Goal: Transaction & Acquisition: Obtain resource

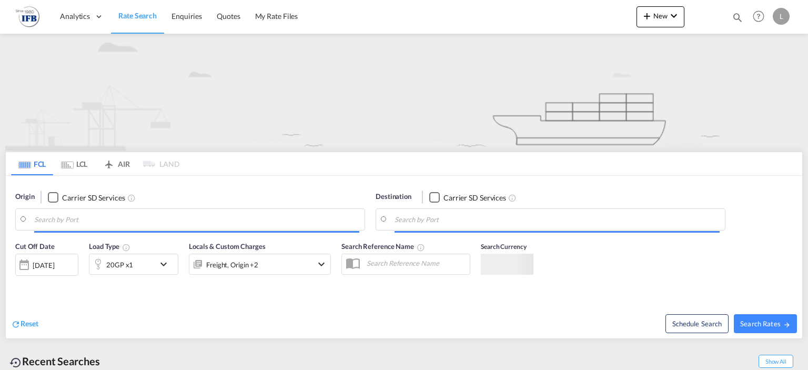
type input "[GEOGRAPHIC_DATA], [GEOGRAPHIC_DATA]"
type input "Fos-[GEOGRAPHIC_DATA], [GEOGRAPHIC_DATA]"
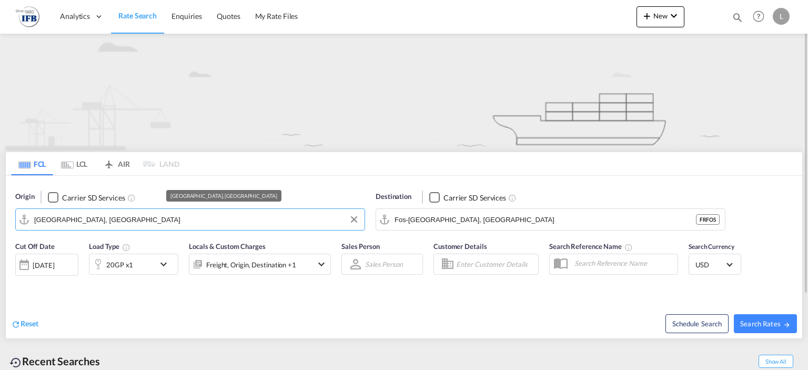
click at [156, 223] on input "[GEOGRAPHIC_DATA], [GEOGRAPHIC_DATA]" at bounding box center [196, 220] width 325 height 16
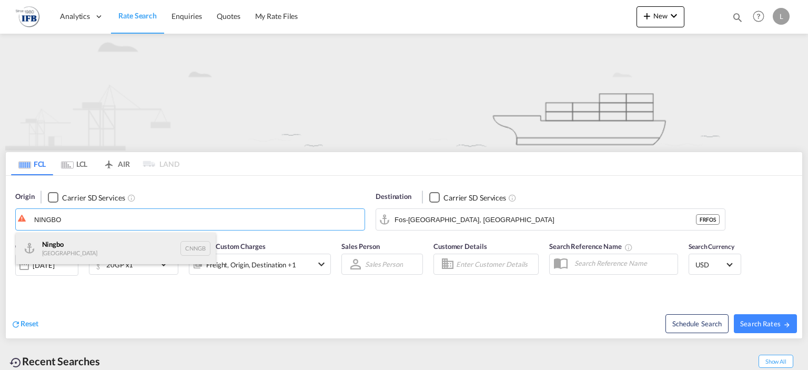
click at [141, 237] on div "Ningbo China CNNGB" at bounding box center [116, 249] width 200 height 32
type input "Ningbo, CNNGB"
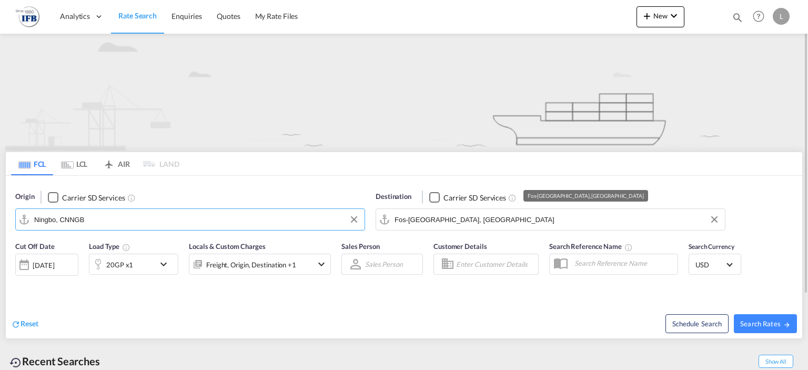
click at [419, 220] on input "Fos-[GEOGRAPHIC_DATA], [GEOGRAPHIC_DATA]" at bounding box center [557, 220] width 325 height 16
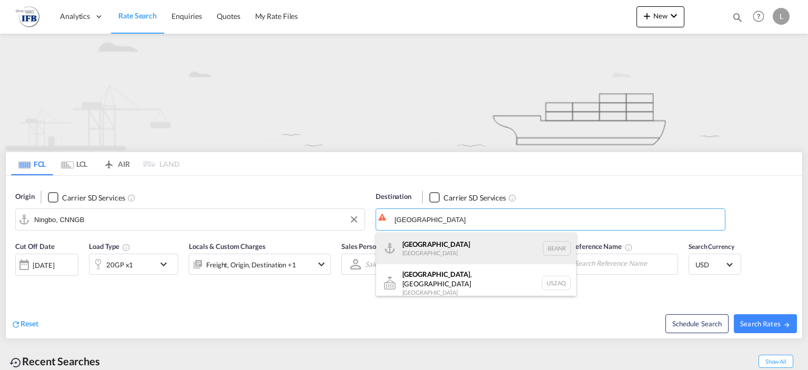
click at [408, 246] on div "[GEOGRAPHIC_DATA] [GEOGRAPHIC_DATA] BEANR" at bounding box center [476, 249] width 200 height 32
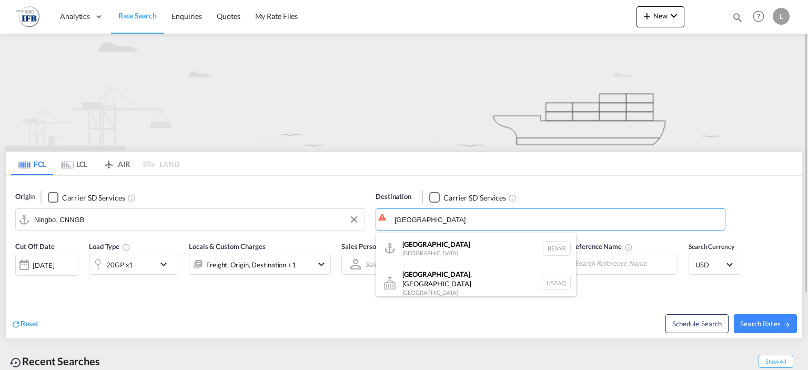
type input "[GEOGRAPHIC_DATA], BEANR"
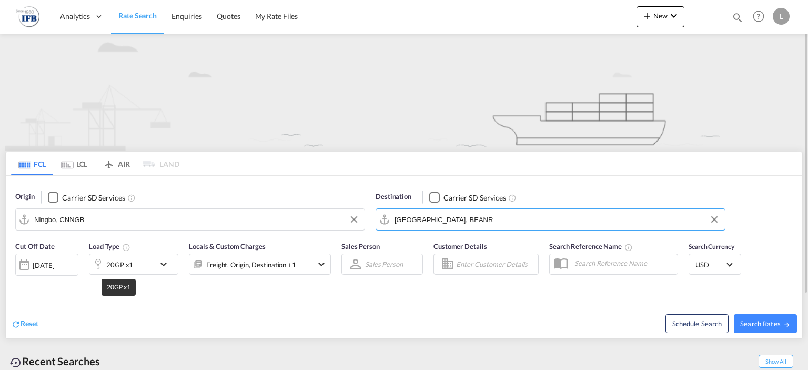
click at [125, 261] on div "20GP x1" at bounding box center [119, 264] width 27 height 15
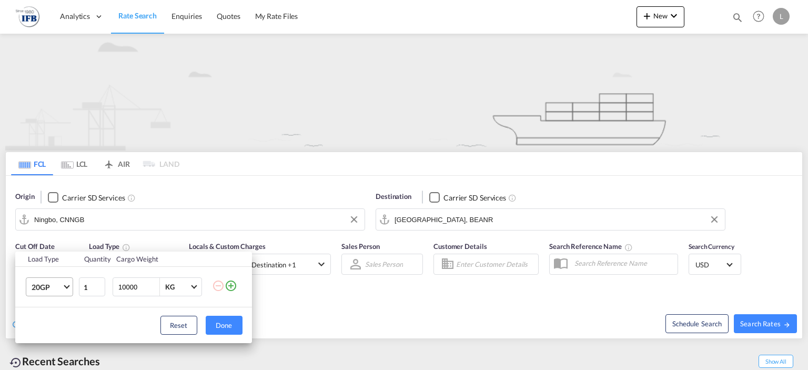
click at [62, 286] on md-select-value "20GP" at bounding box center [52, 287] width 42 height 18
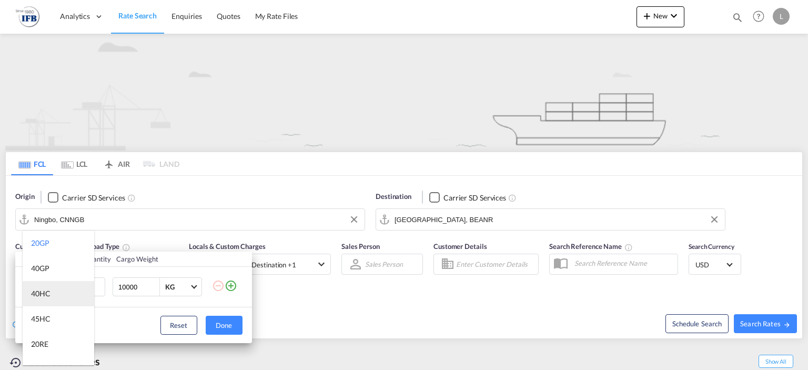
click at [50, 294] on md-option "40HC" at bounding box center [59, 293] width 72 height 25
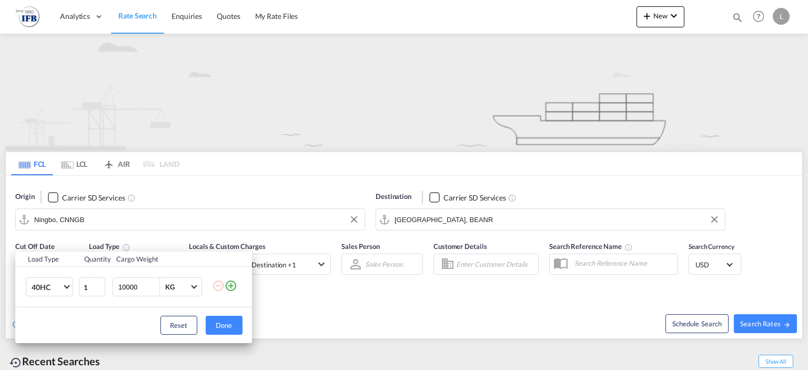
click at [160, 186] on div "Load Type Quantity Cargo Weight 40HC 1 10000 KG KG Load type addition is restri…" at bounding box center [404, 185] width 808 height 370
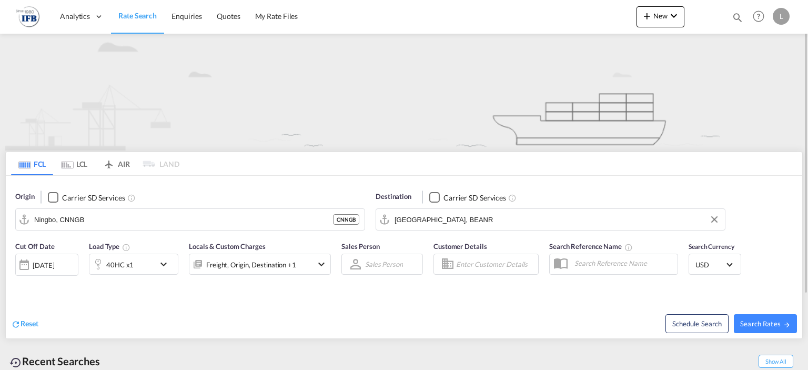
click at [44, 269] on div "[DATE]" at bounding box center [46, 265] width 63 height 22
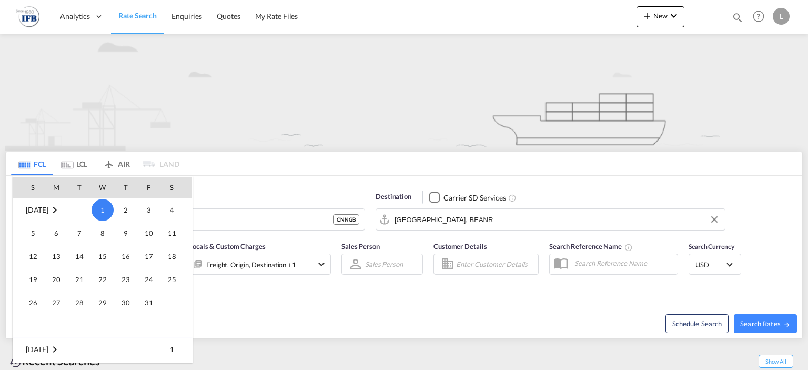
click at [239, 307] on div at bounding box center [404, 185] width 808 height 370
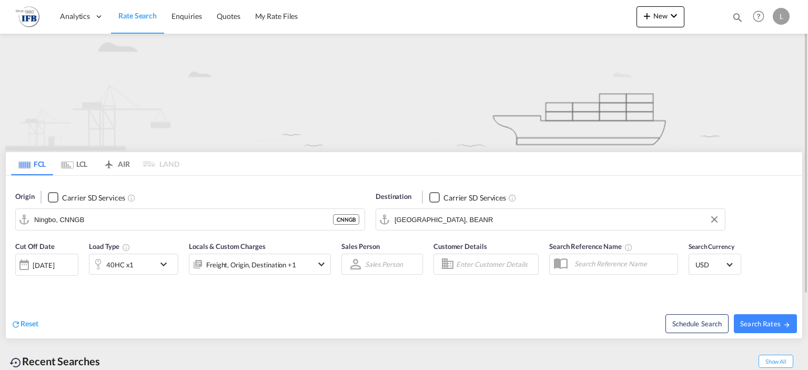
click at [53, 262] on div "[DATE]" at bounding box center [44, 264] width 22 height 9
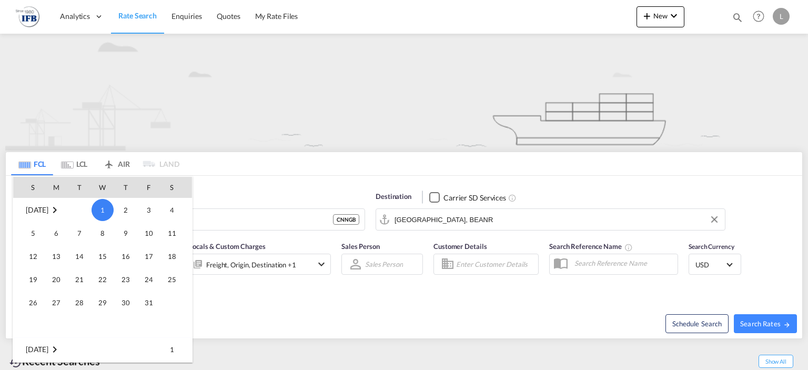
click at [212, 180] on div at bounding box center [404, 185] width 808 height 370
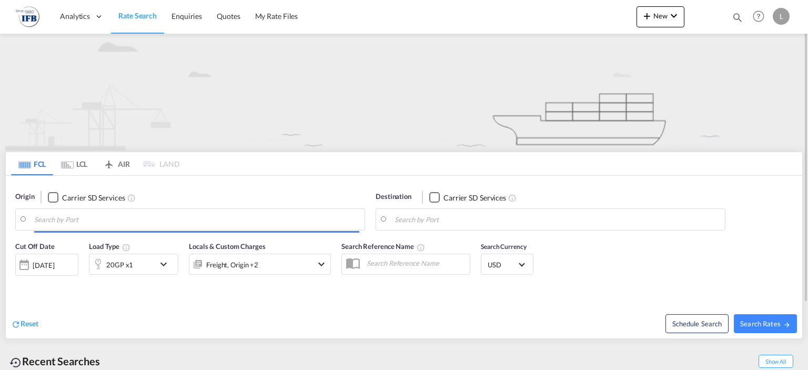
type input "[GEOGRAPHIC_DATA], [GEOGRAPHIC_DATA]"
type input "Fos-[GEOGRAPHIC_DATA], [GEOGRAPHIC_DATA]"
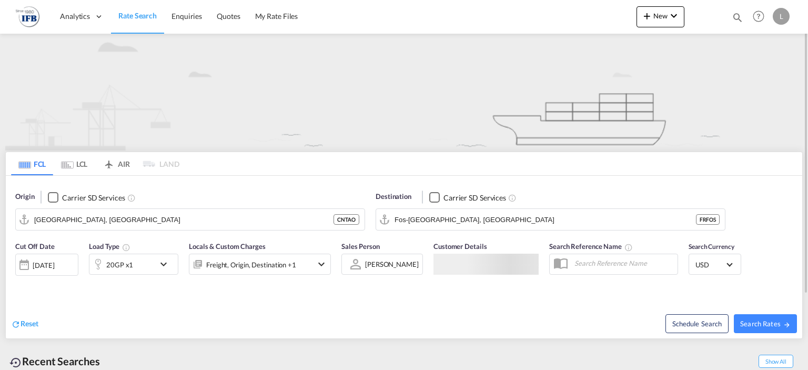
click at [58, 255] on div "[DATE]" at bounding box center [46, 265] width 63 height 22
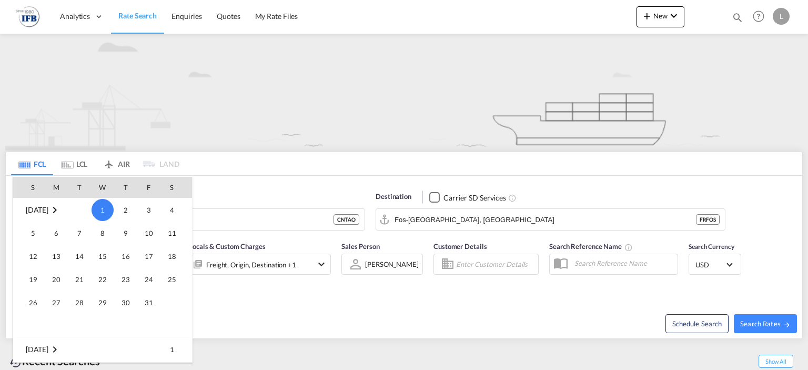
click at [80, 187] on th "T" at bounding box center [79, 187] width 23 height 21
drag, startPoint x: 65, startPoint y: 187, endPoint x: 59, endPoint y: 189, distance: 6.0
click at [63, 188] on th "M" at bounding box center [56, 187] width 23 height 21
click at [53, 189] on th "M" at bounding box center [56, 187] width 23 height 21
click at [42, 187] on th "S" at bounding box center [29, 187] width 32 height 21
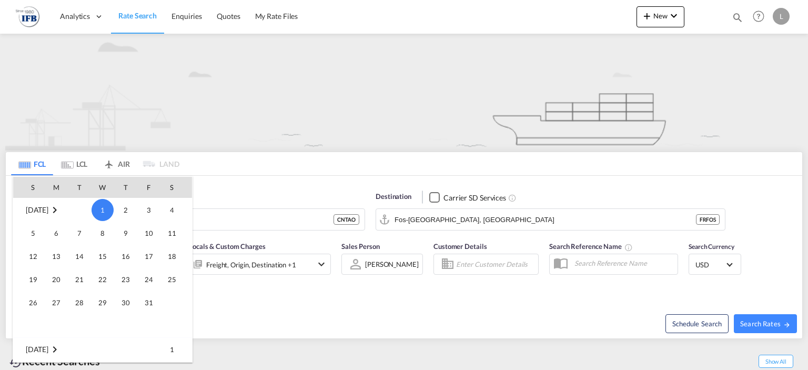
click at [38, 186] on th "S" at bounding box center [29, 187] width 32 height 21
click at [55, 185] on th "M" at bounding box center [56, 187] width 23 height 21
click at [64, 182] on th "M" at bounding box center [56, 187] width 23 height 21
click at [184, 17] on div at bounding box center [404, 185] width 808 height 370
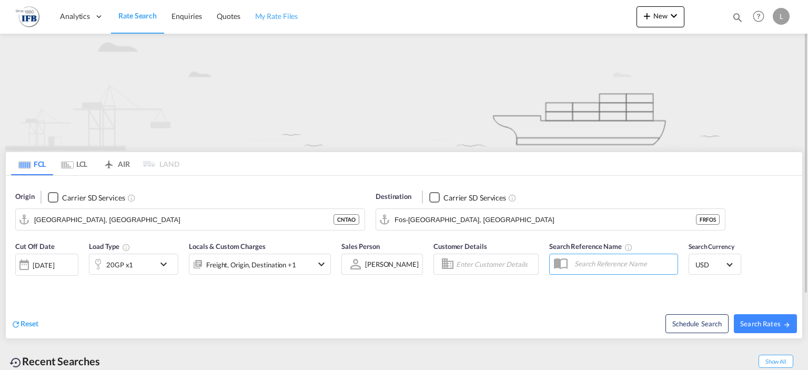
click at [262, 13] on span "My Rate Files" at bounding box center [276, 16] width 43 height 9
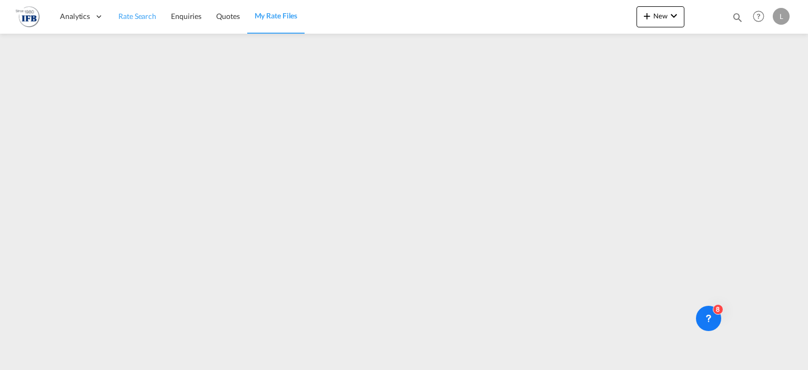
click at [131, 15] on span "Rate Search" at bounding box center [137, 16] width 38 height 9
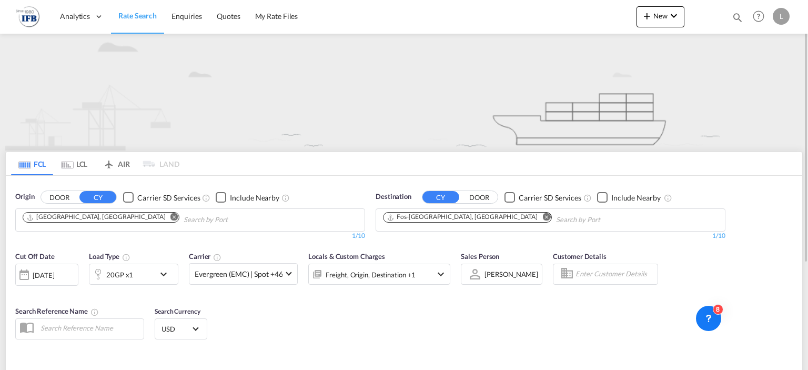
click at [54, 277] on div "[DATE]" at bounding box center [44, 274] width 22 height 9
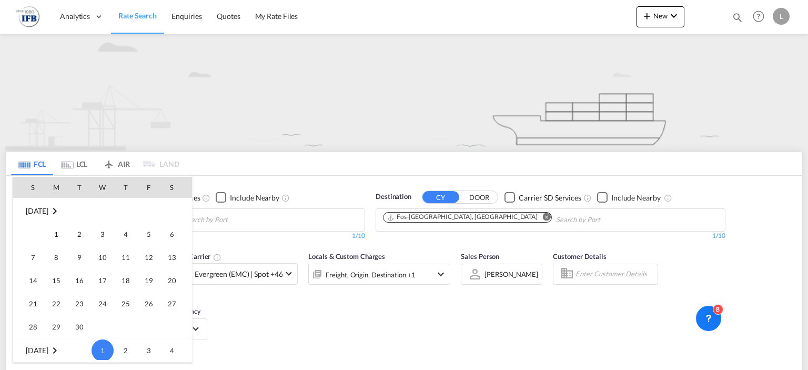
scroll to position [263, 0]
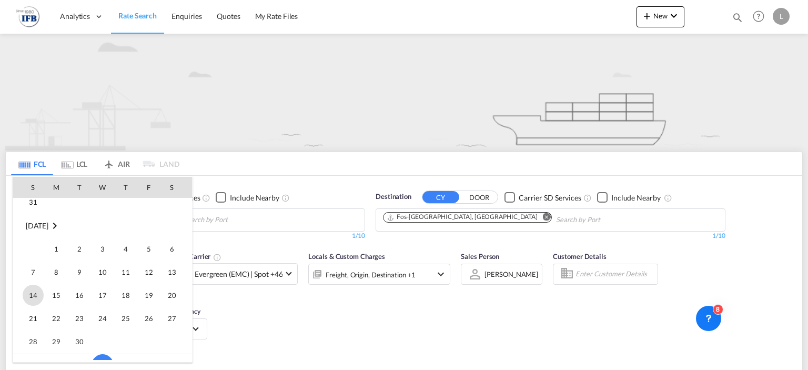
click at [32, 292] on span "14" at bounding box center [33, 295] width 21 height 21
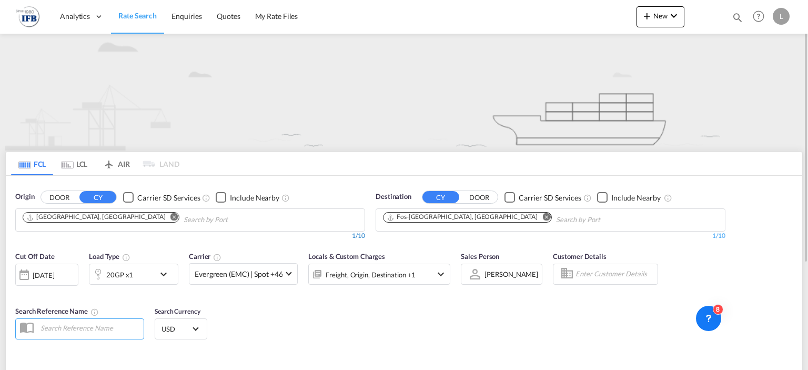
click at [181, 234] on div "1/10" at bounding box center [190, 236] width 350 height 9
click at [182, 229] on md-chips "[GEOGRAPHIC_DATA], [GEOGRAPHIC_DATA]" at bounding box center [190, 220] width 349 height 22
click at [184, 213] on input "Chips input." at bounding box center [234, 220] width 100 height 17
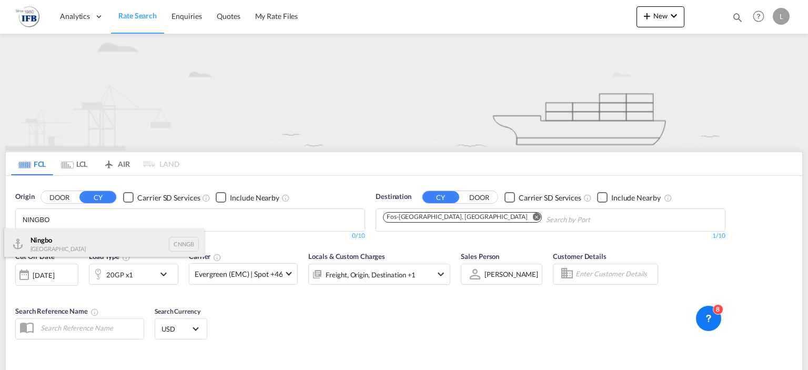
type input "NINGBO"
click at [86, 237] on div "Ningbo China CNNGB" at bounding box center [104, 244] width 200 height 32
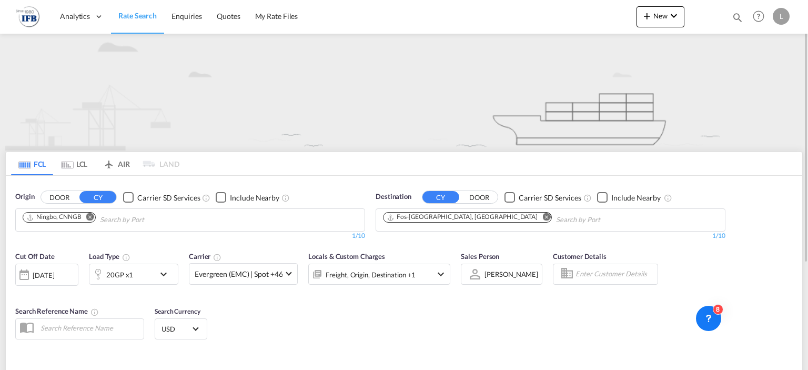
click at [543, 217] on md-icon "Remove" at bounding box center [547, 217] width 8 height 8
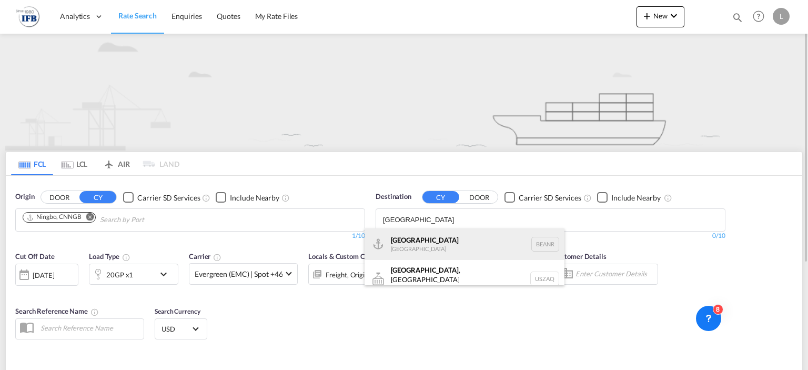
type input "[GEOGRAPHIC_DATA]"
click at [417, 250] on div "[GEOGRAPHIC_DATA] [GEOGRAPHIC_DATA] BEANR" at bounding box center [465, 244] width 200 height 32
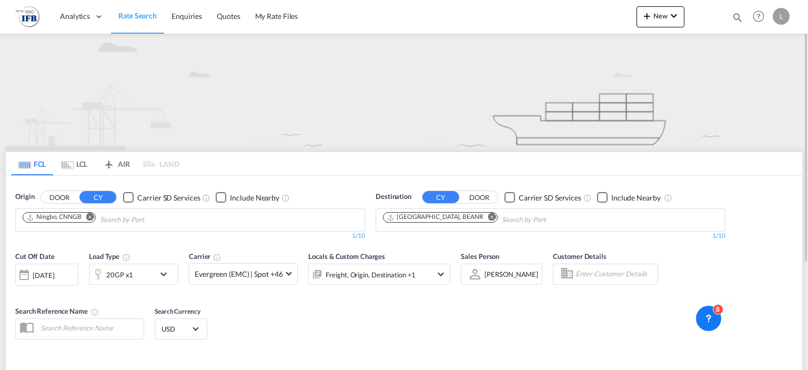
click at [158, 269] on md-icon "icon-chevron-down" at bounding box center [166, 274] width 18 height 13
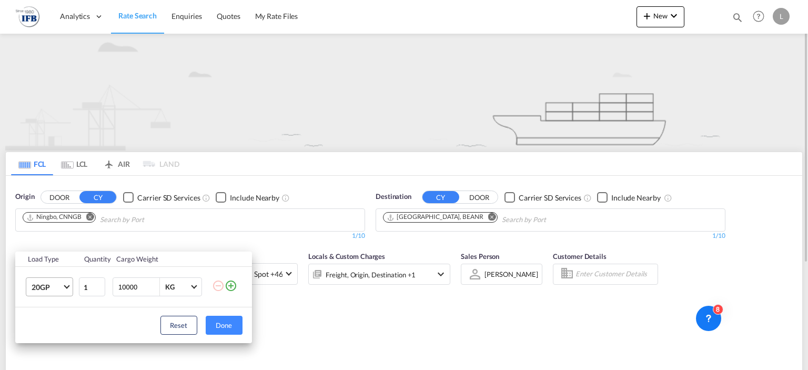
click at [53, 283] on span "20GP" at bounding box center [47, 287] width 31 height 11
click at [50, 297] on md-option "40HC" at bounding box center [59, 293] width 72 height 25
click at [219, 320] on button "Done" at bounding box center [224, 325] width 37 height 19
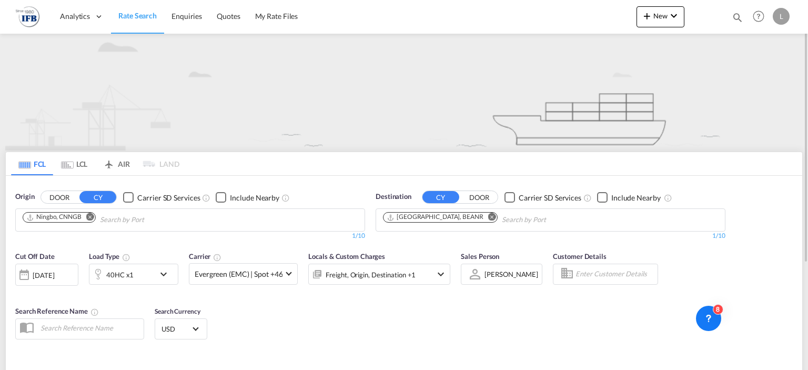
scroll to position [151, 0]
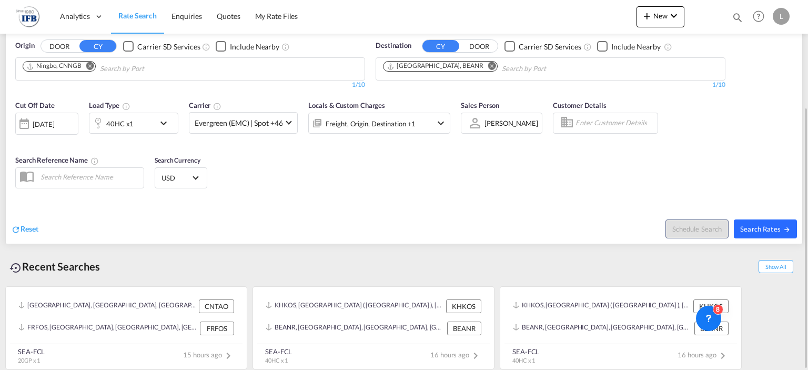
click at [754, 225] on span "Search Rates" at bounding box center [765, 229] width 51 height 8
type input "CNNGB to BEANR / 14 Sep 2025"
